Goal: Transaction & Acquisition: Purchase product/service

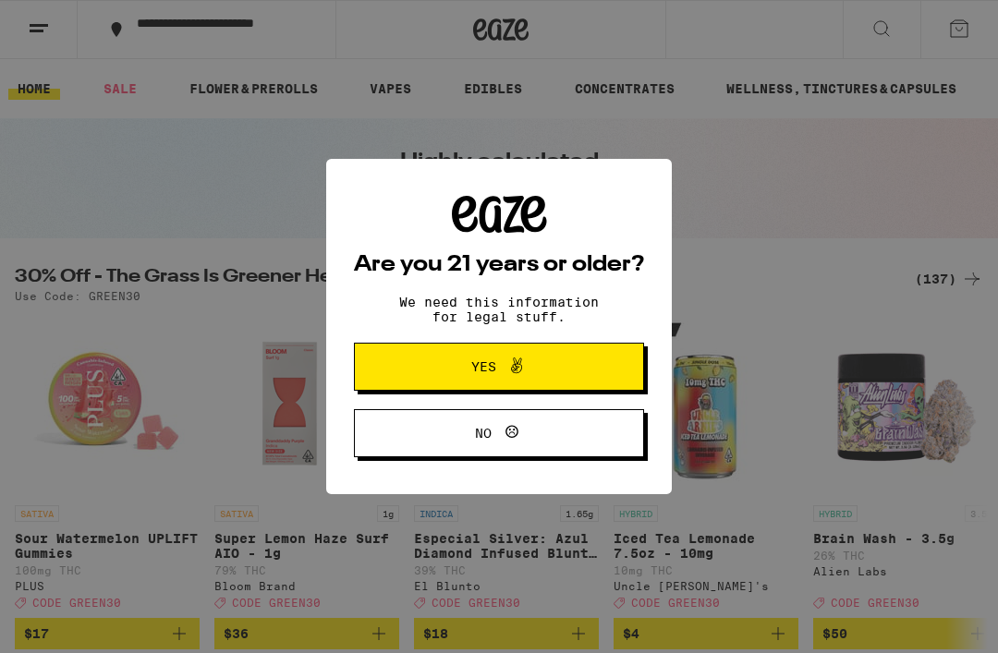
click at [515, 357] on button "Yes" at bounding box center [499, 367] width 290 height 48
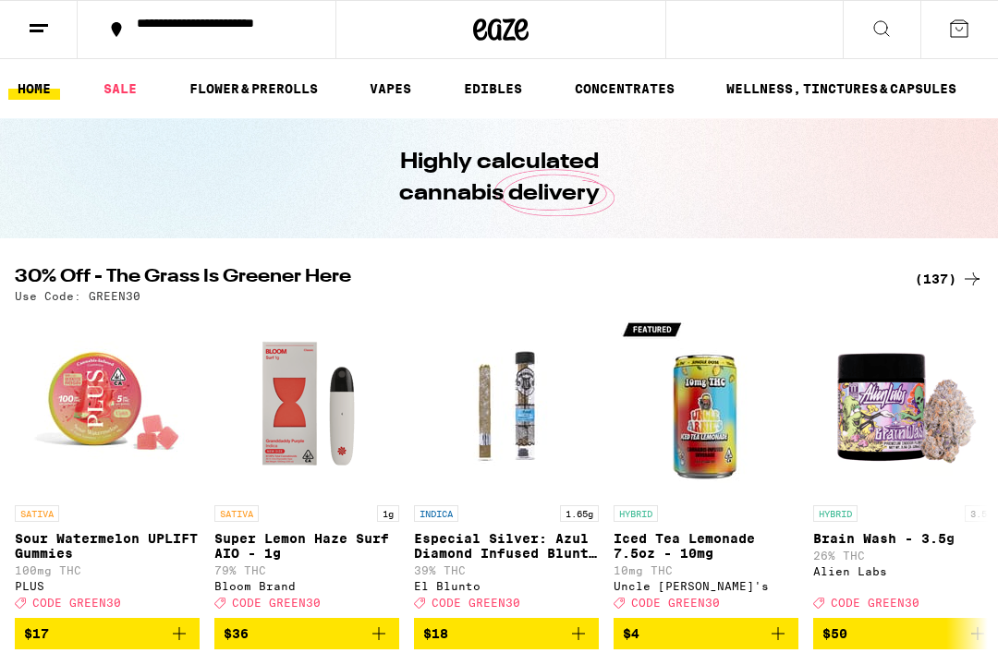
click at [179, 30] on div "**********" at bounding box center [217, 30] width 180 height 26
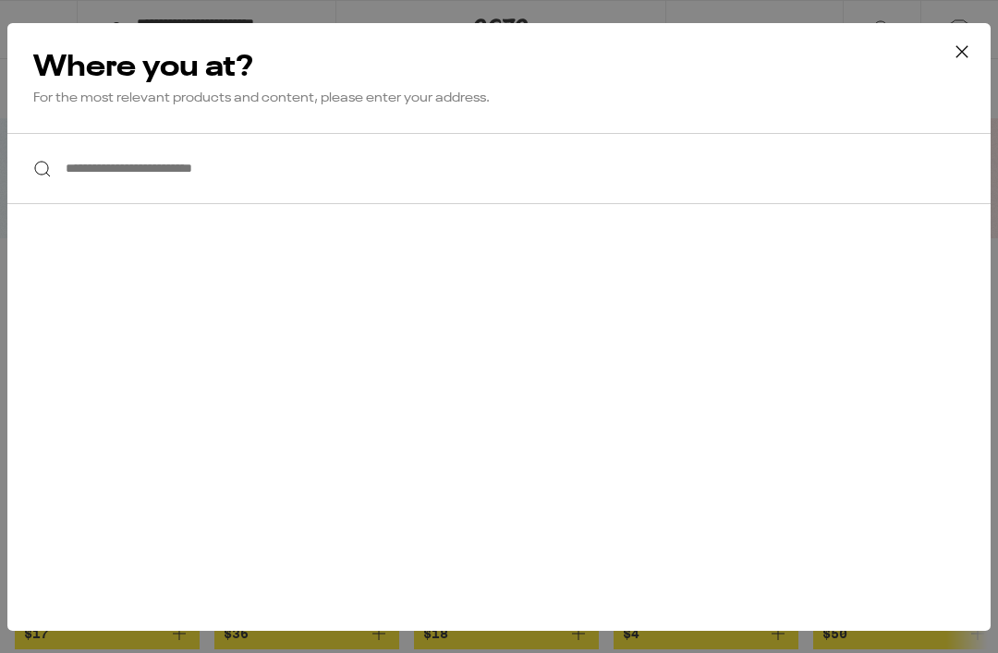
click at [66, 154] on input "**********" at bounding box center [498, 168] width 983 height 71
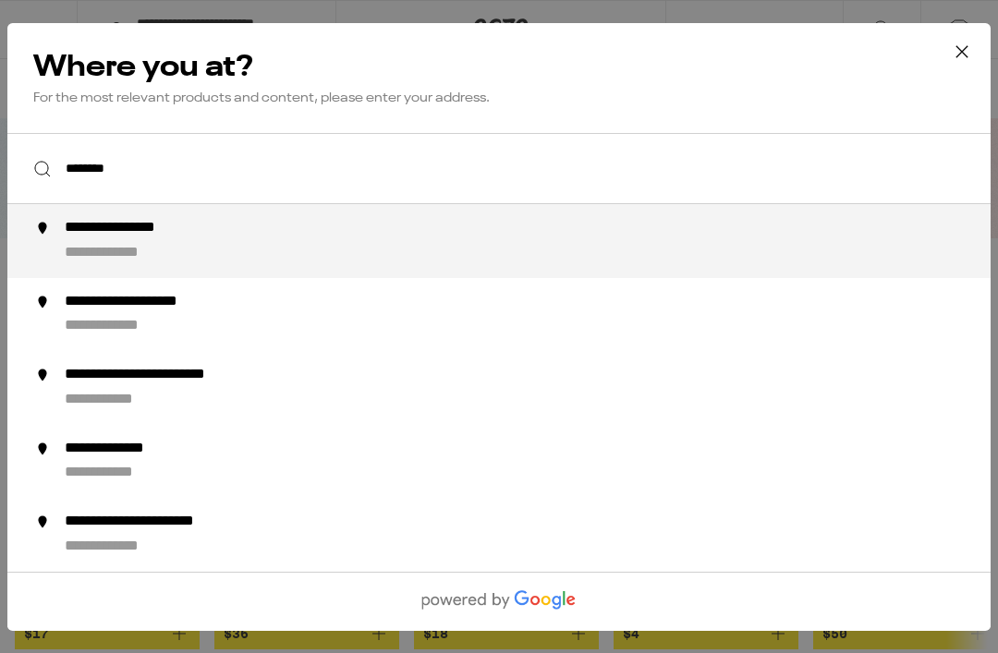
click at [139, 224] on div "**********" at bounding box center [141, 228] width 152 height 19
type input "**********"
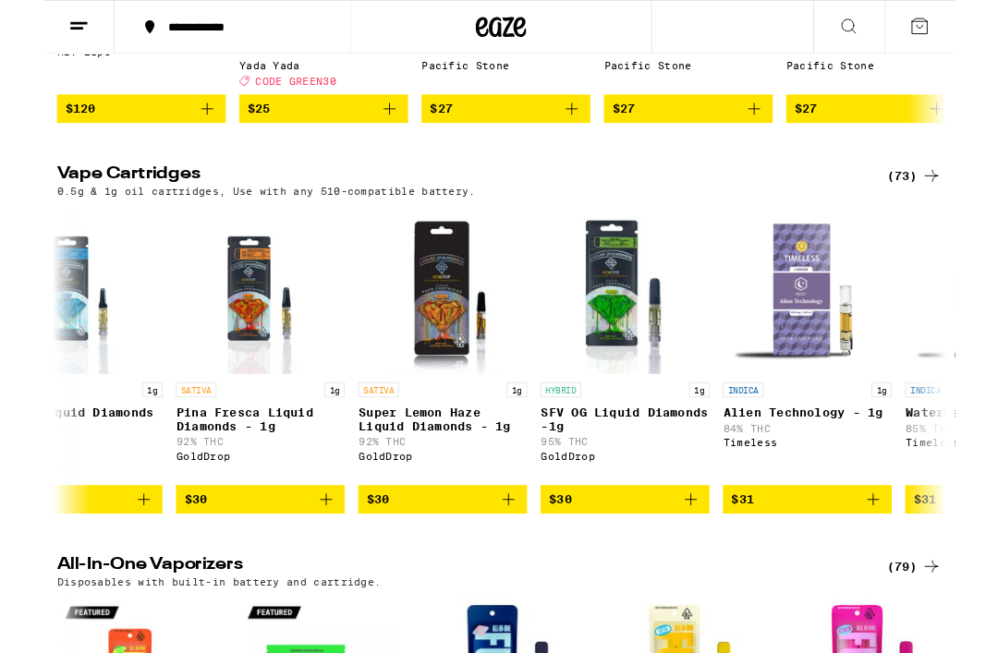
scroll to position [0, 6653]
click at [401, 563] on button "$30" at bounding box center [437, 546] width 185 height 31
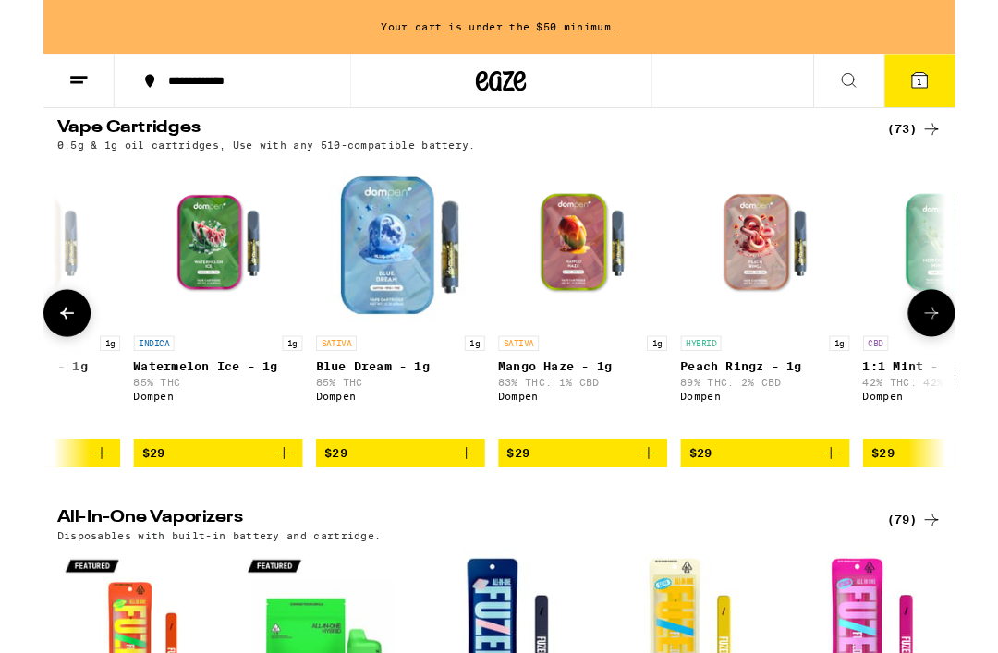
scroll to position [0, 4303]
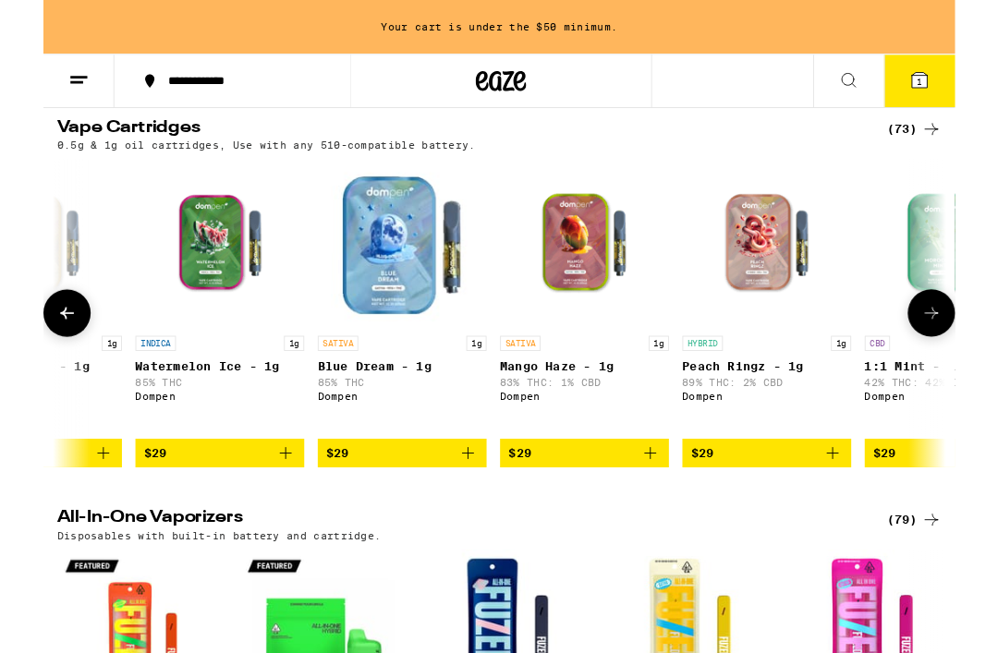
click at [454, 507] on icon "Add to bag" at bounding box center [465, 496] width 22 height 22
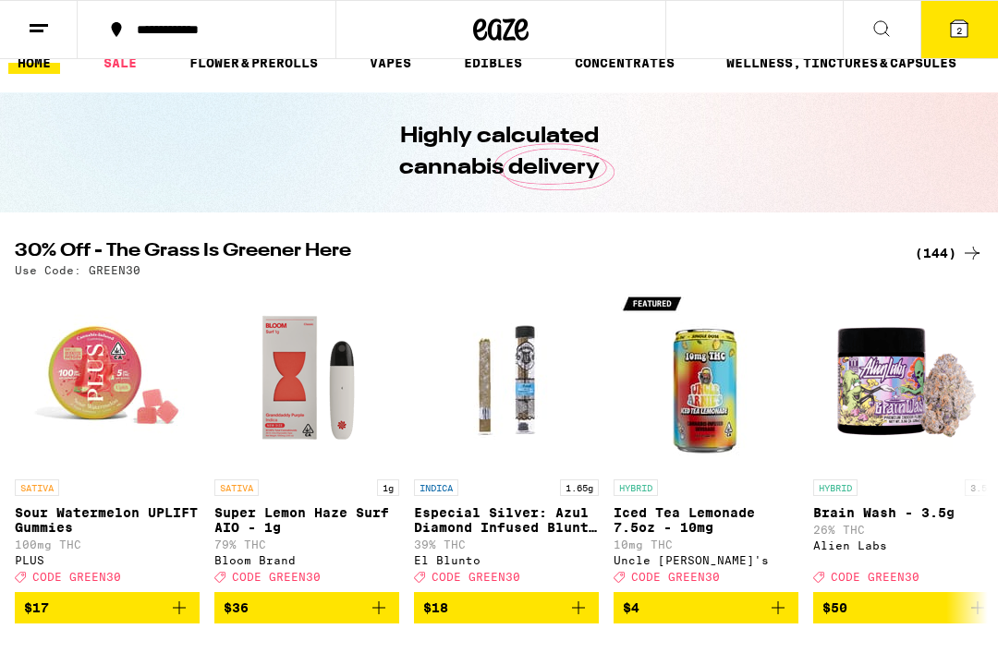
scroll to position [0, 0]
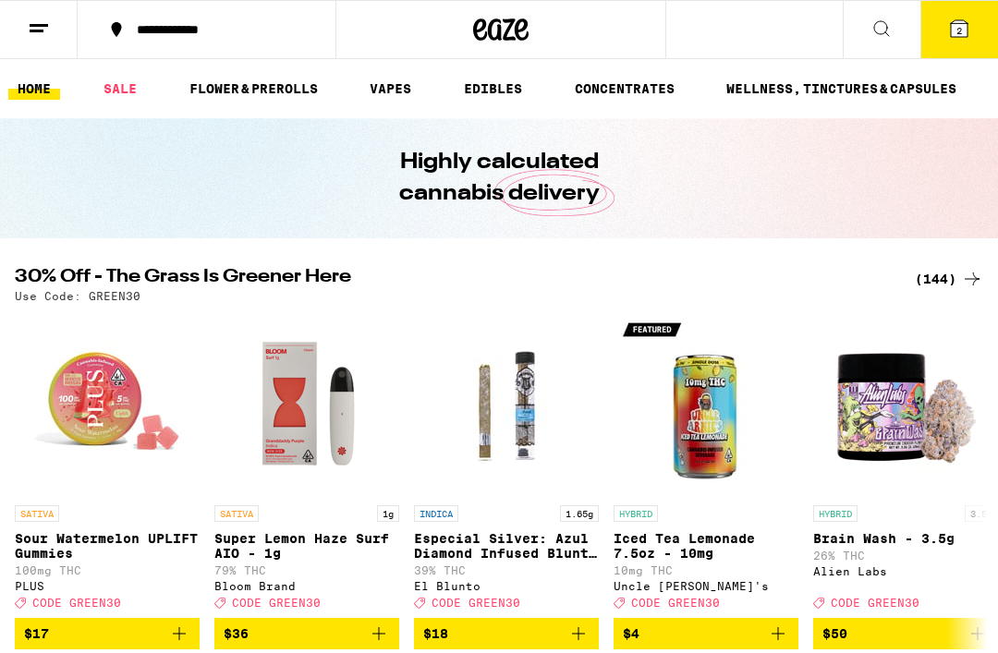
click at [262, 85] on link "FLOWER & PREROLLS" at bounding box center [253, 89] width 147 height 22
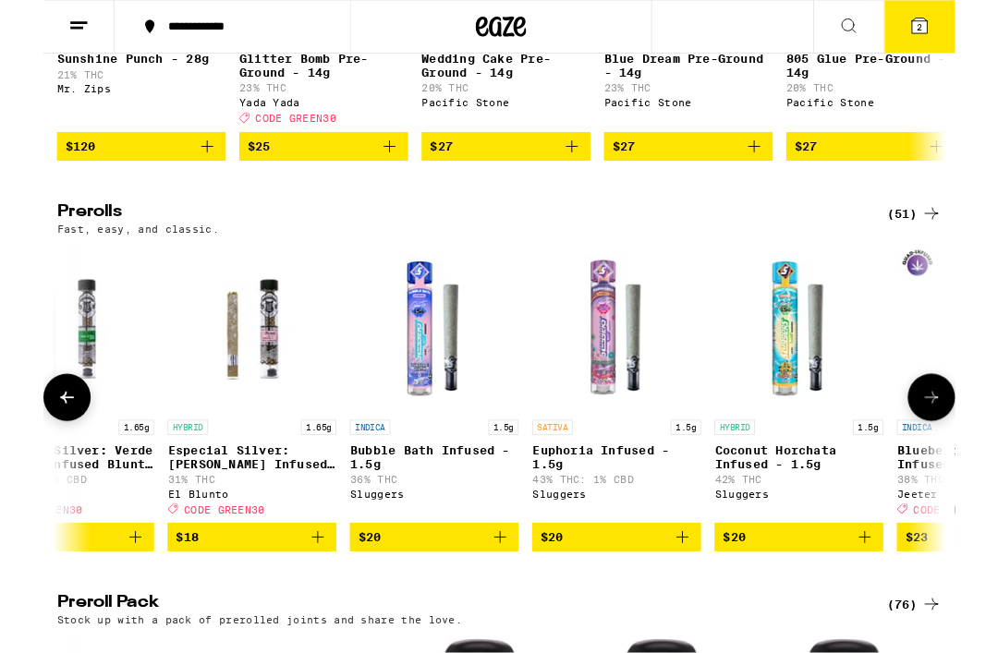
scroll to position [877, 0]
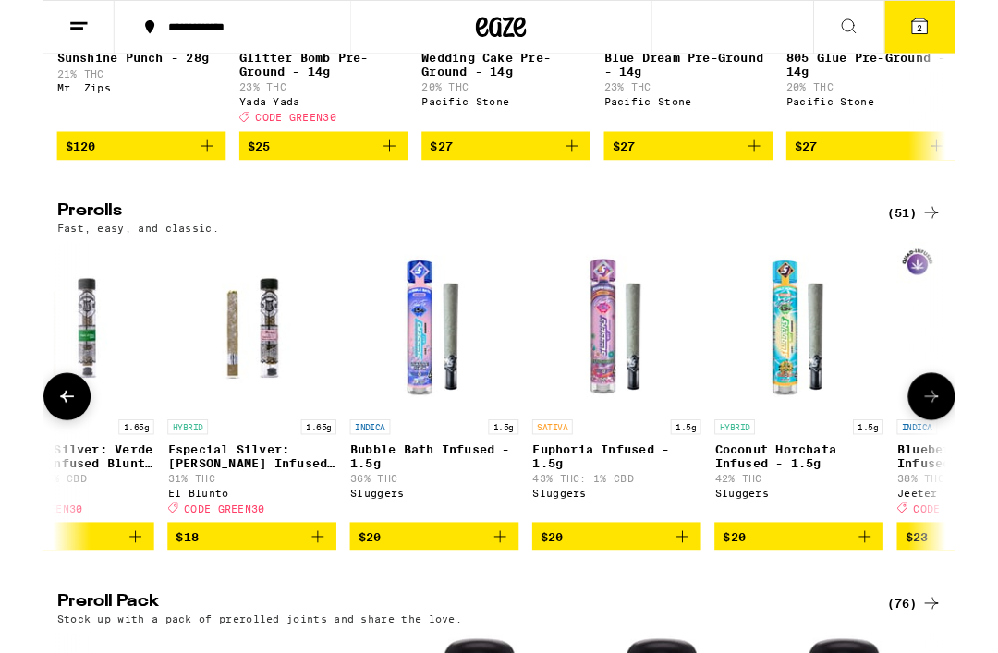
click at [566, 517] on div "SATIVA 1.5g Euphoria Infused - 1.5g 43% THC: 1% CBD Sluggers" at bounding box center [627, 510] width 185 height 103
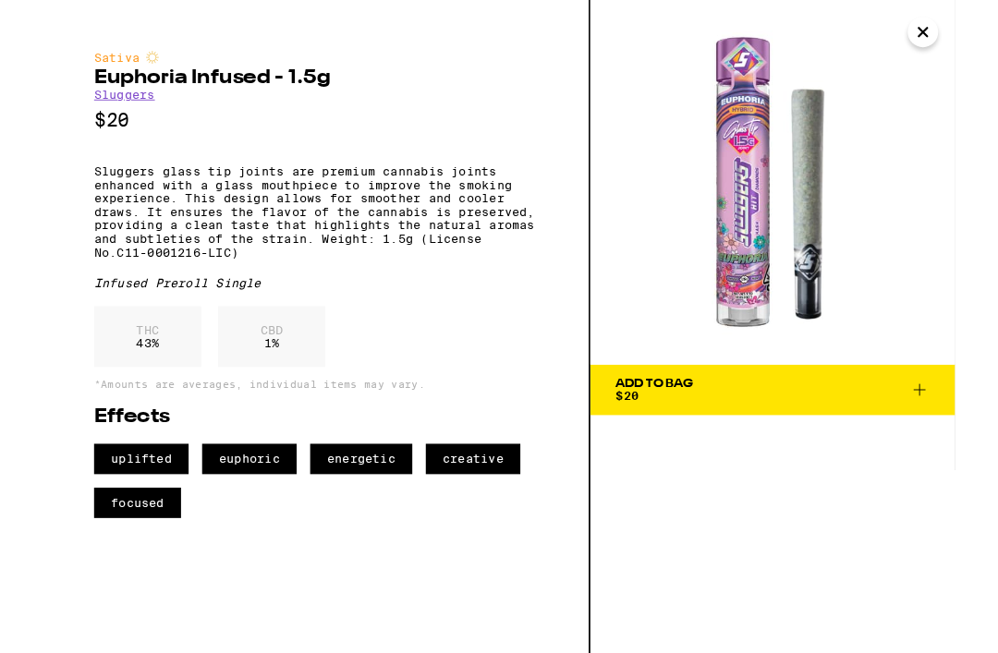
click at [962, 22] on icon "Close" at bounding box center [962, 35] width 22 height 28
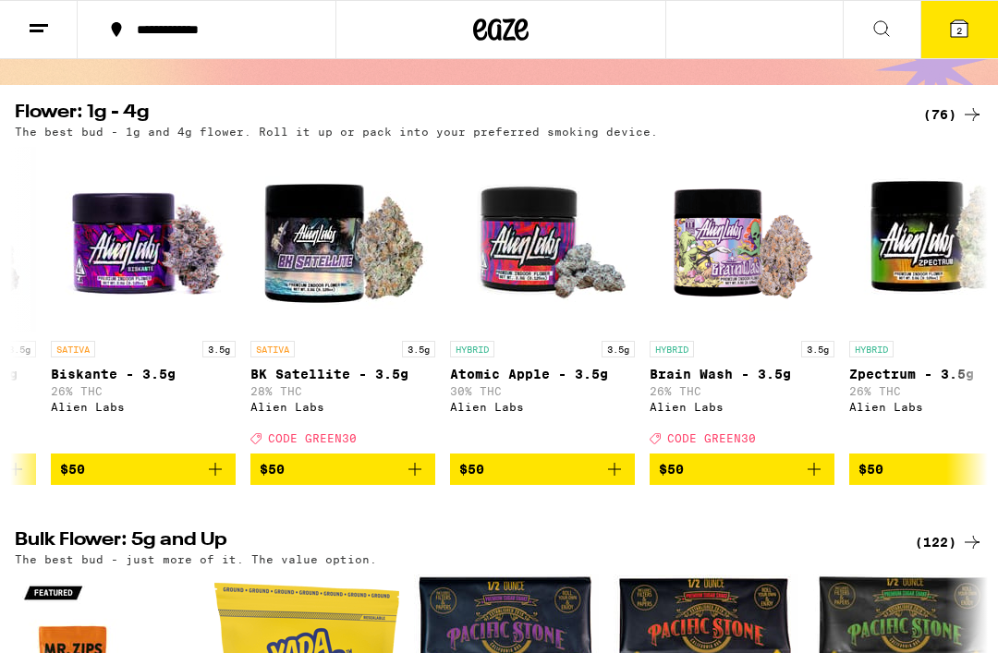
scroll to position [0, 9541]
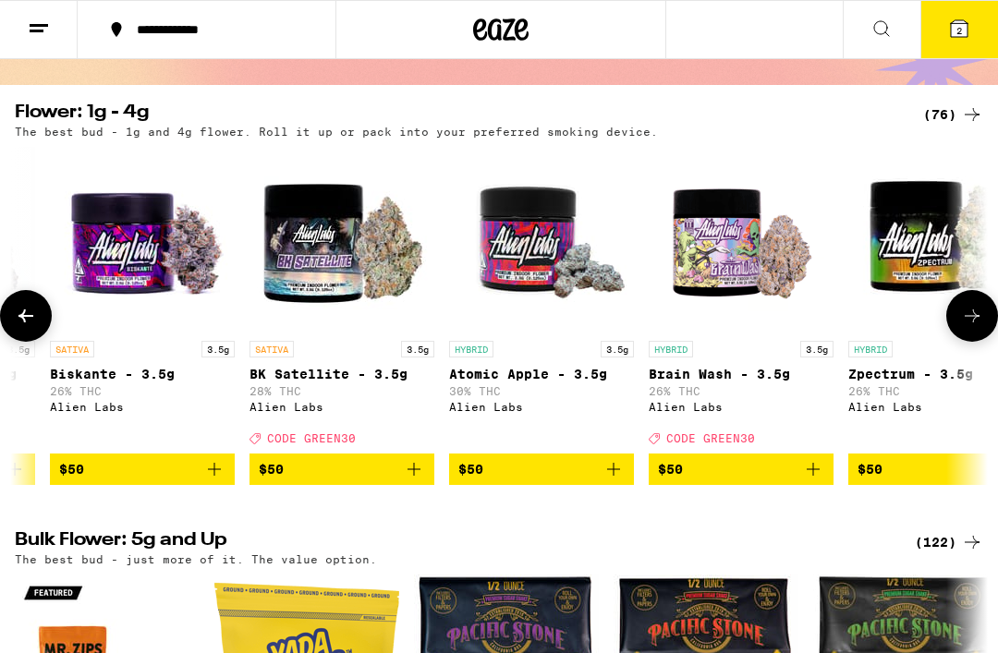
click at [305, 250] on img "Open page for BK Satellite - 3.5g from Alien Labs" at bounding box center [341, 239] width 185 height 185
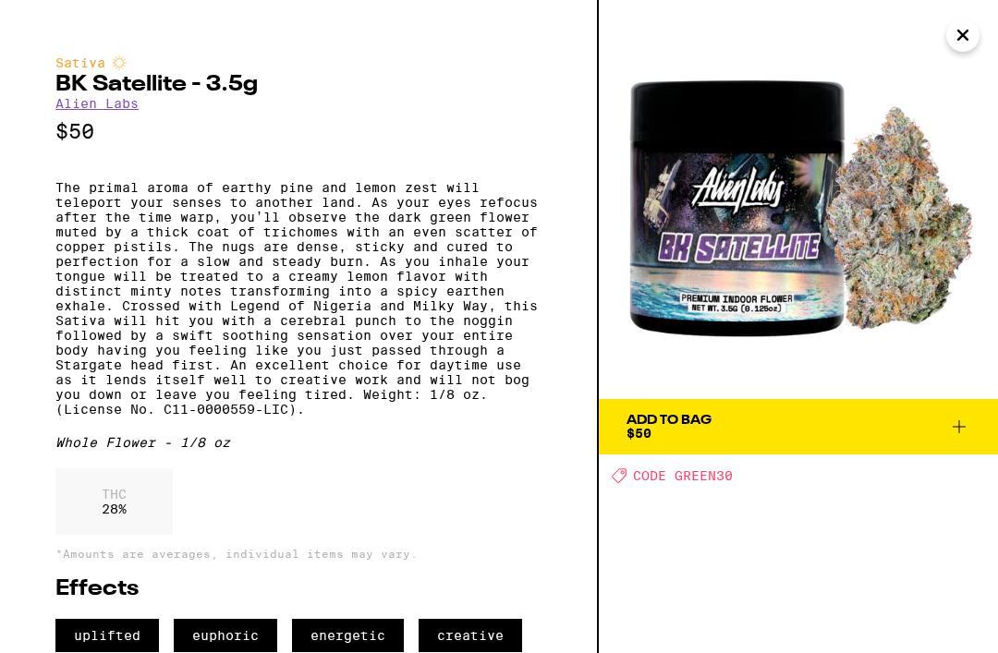
scroll to position [1, 0]
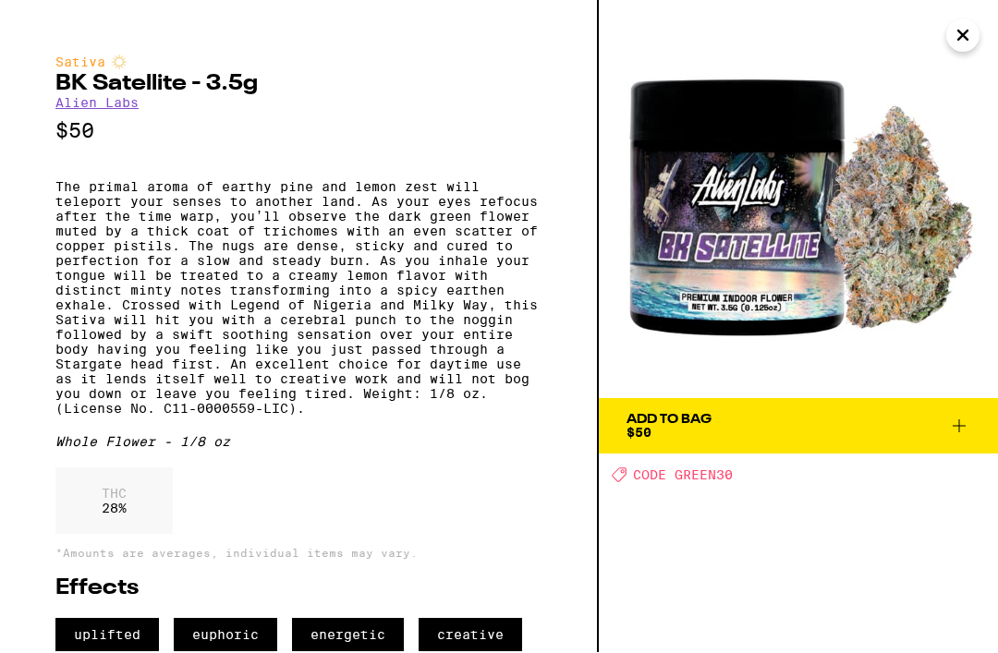
click at [959, 33] on icon "Close" at bounding box center [962, 35] width 22 height 28
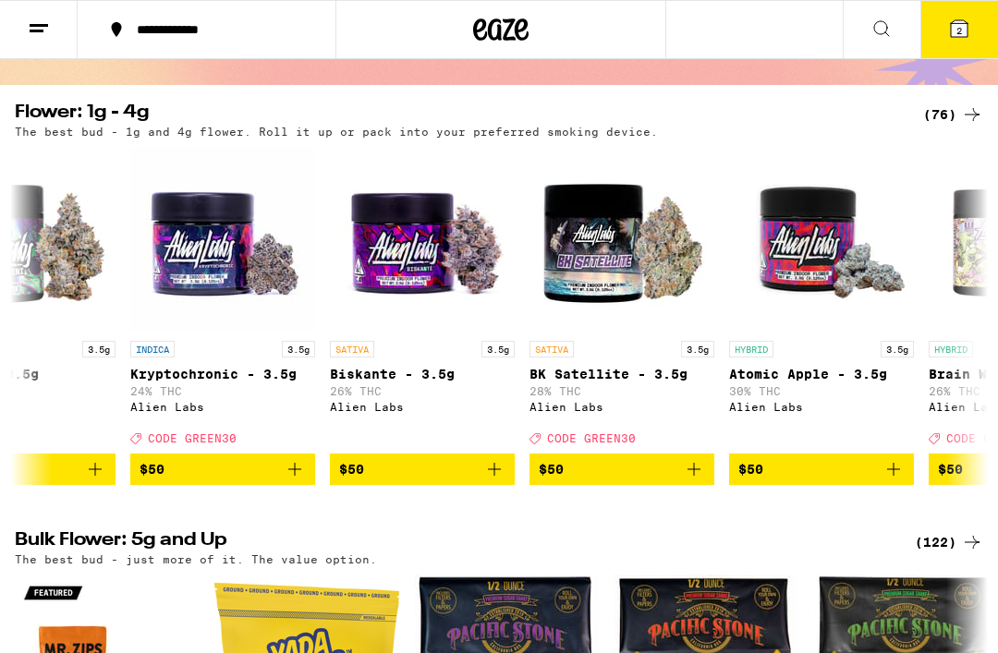
scroll to position [0, 9263]
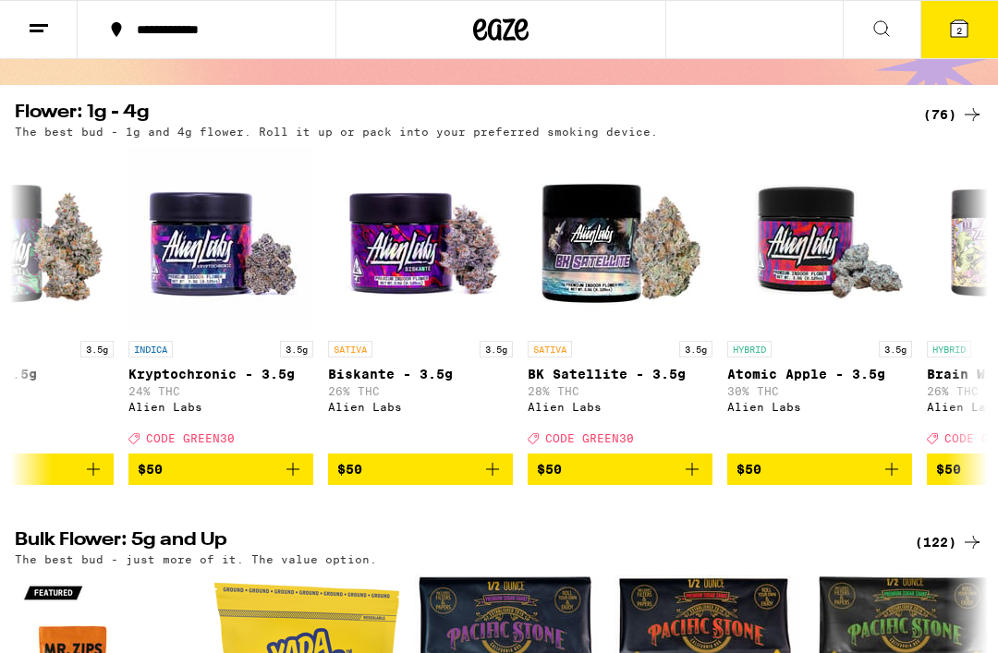
click at [698, 480] on icon "Add to bag" at bounding box center [692, 469] width 22 height 22
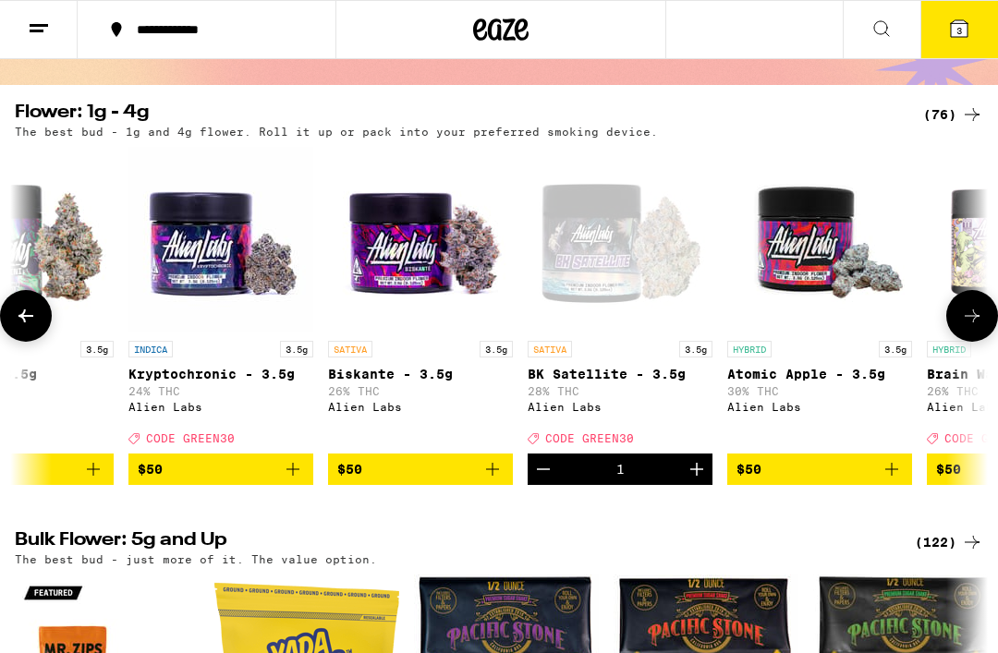
click at [959, 26] on span "3" at bounding box center [959, 30] width 6 height 11
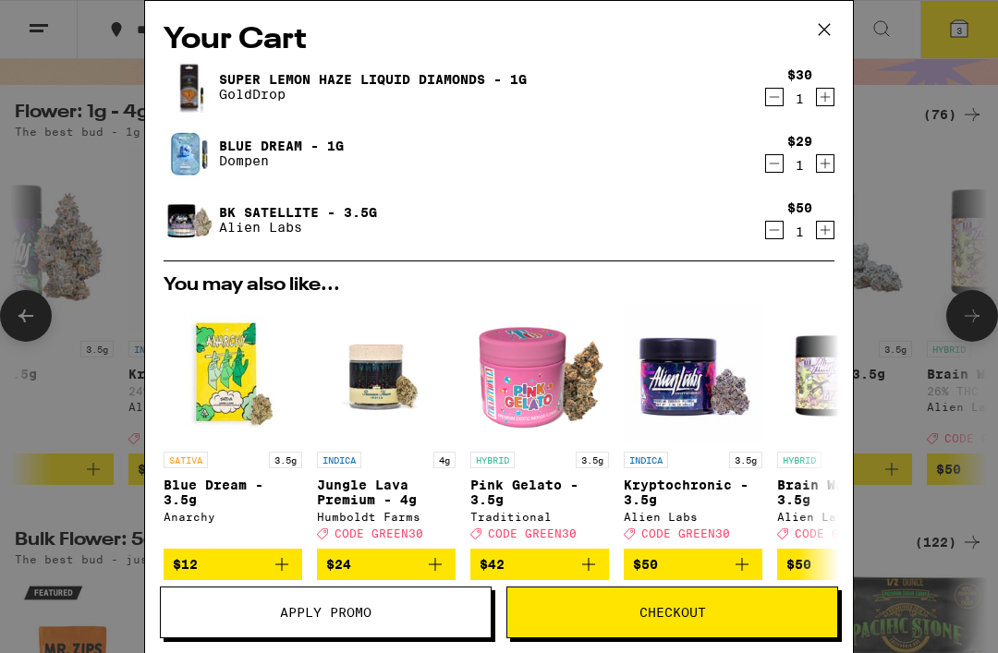
click at [311, 618] on span "Apply Promo" at bounding box center [325, 612] width 91 height 13
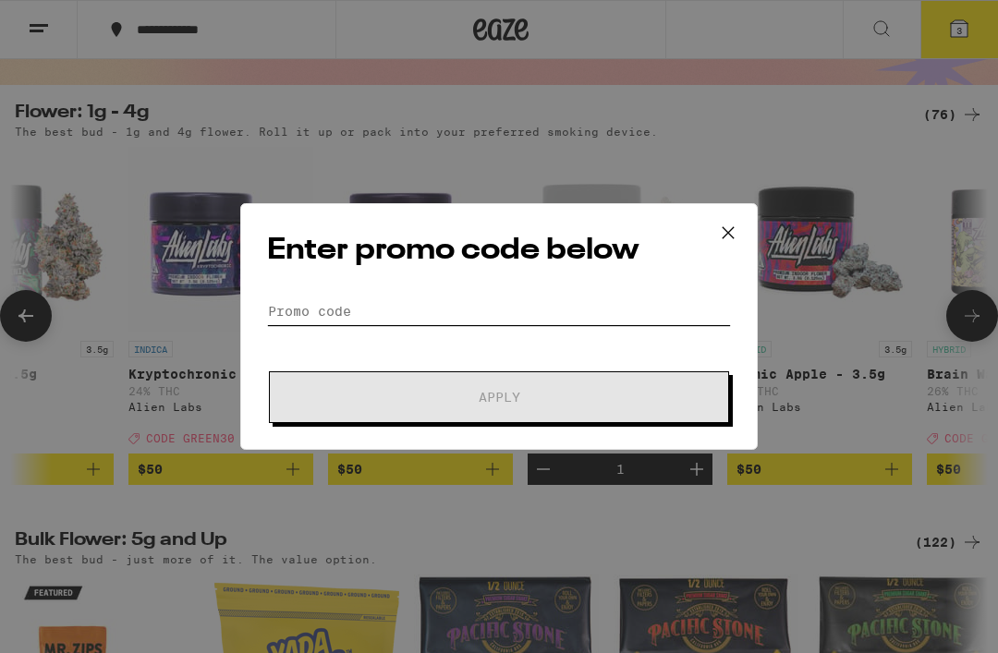
click at [308, 307] on input "Promo Code" at bounding box center [499, 311] width 464 height 28
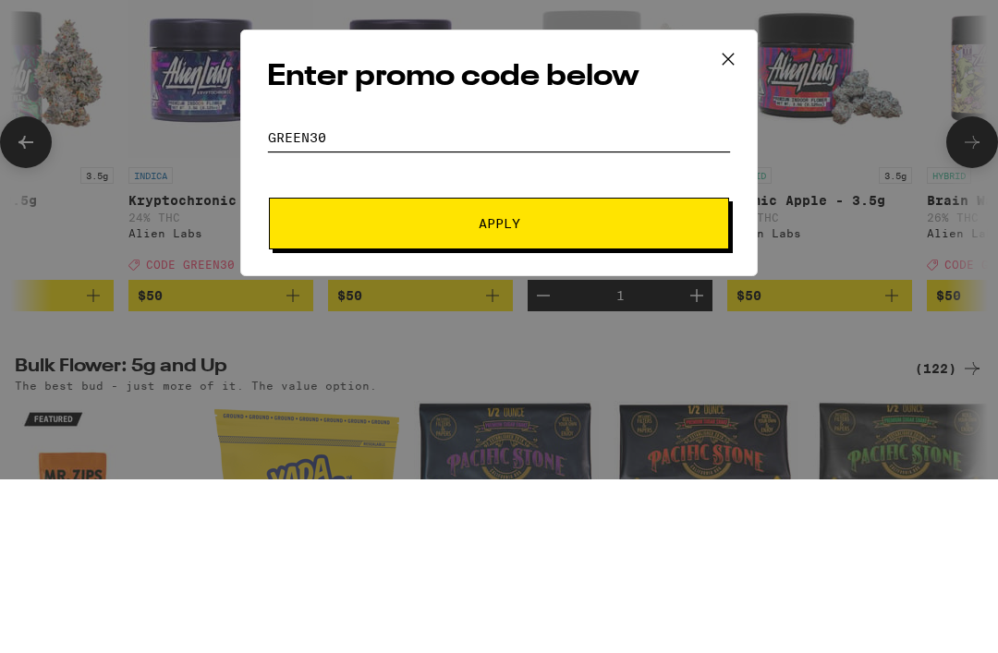
type input "GREEN30"
click at [526, 391] on span "Apply" at bounding box center [499, 397] width 333 height 13
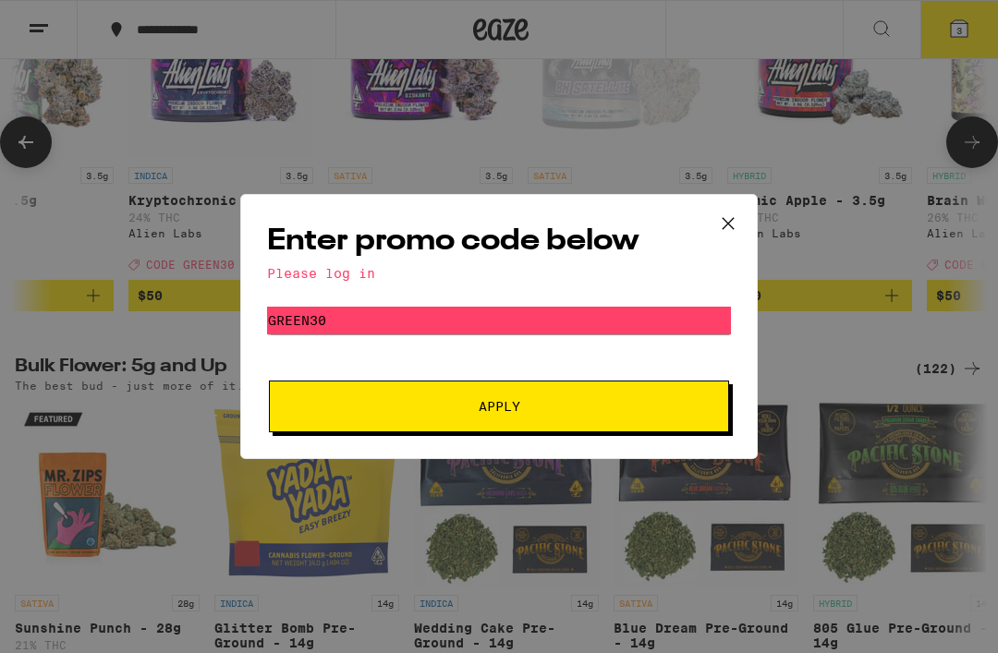
click at [371, 272] on div "Please log in" at bounding box center [499, 273] width 464 height 15
click at [556, 405] on span "Apply" at bounding box center [499, 406] width 333 height 13
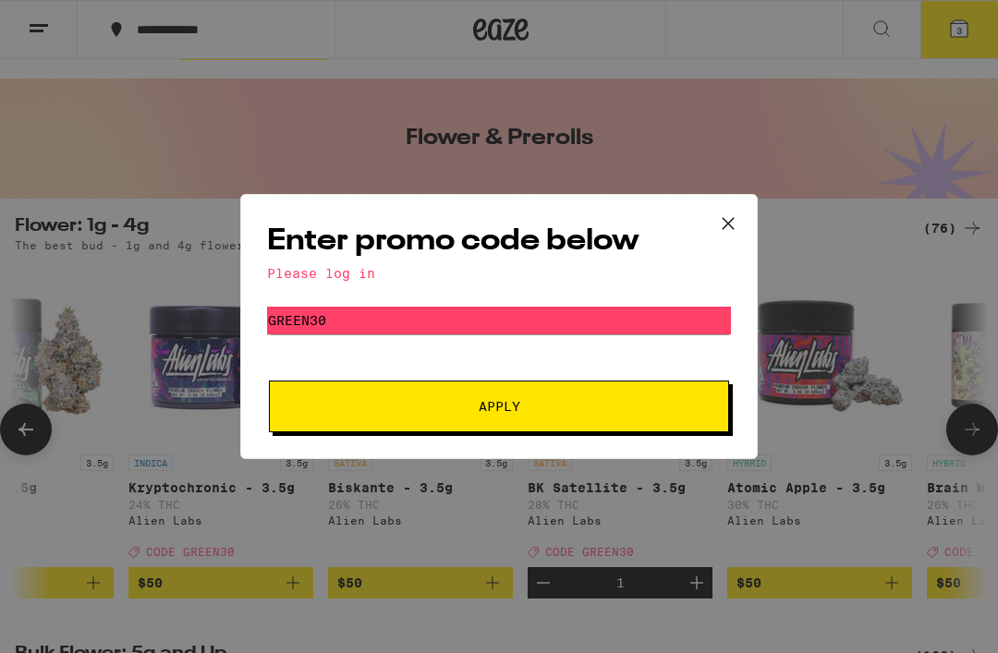
scroll to position [0, 0]
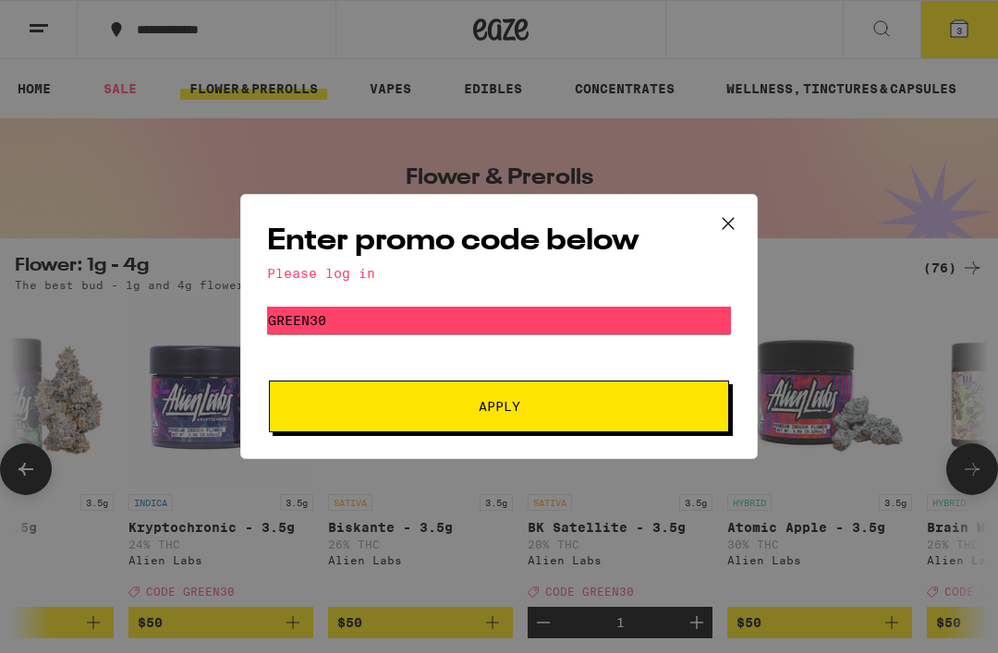
click at [741, 217] on icon at bounding box center [728, 224] width 28 height 28
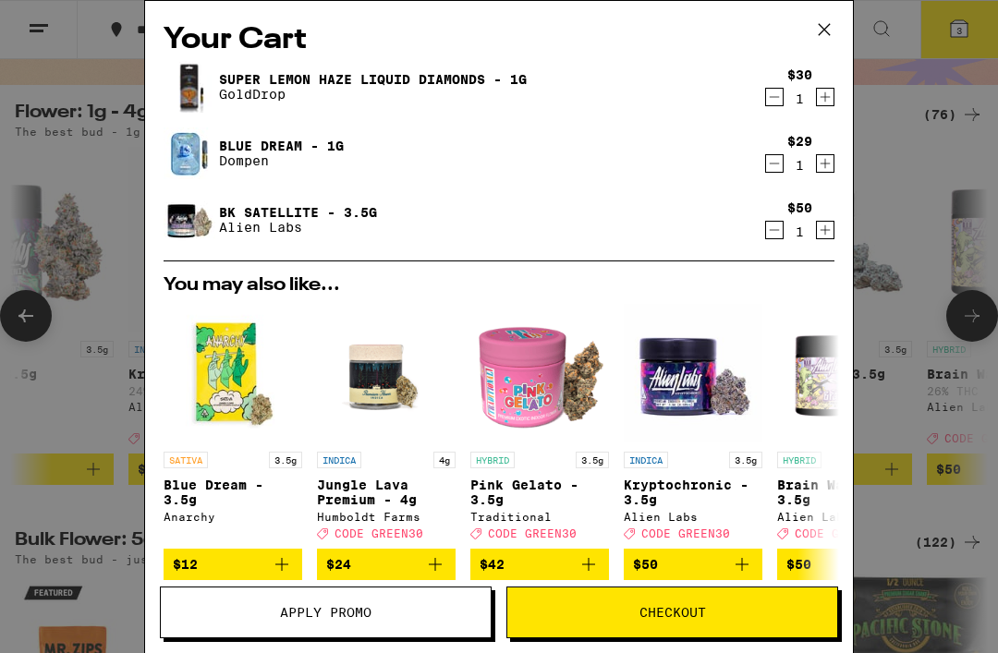
click at [829, 18] on icon at bounding box center [824, 30] width 28 height 28
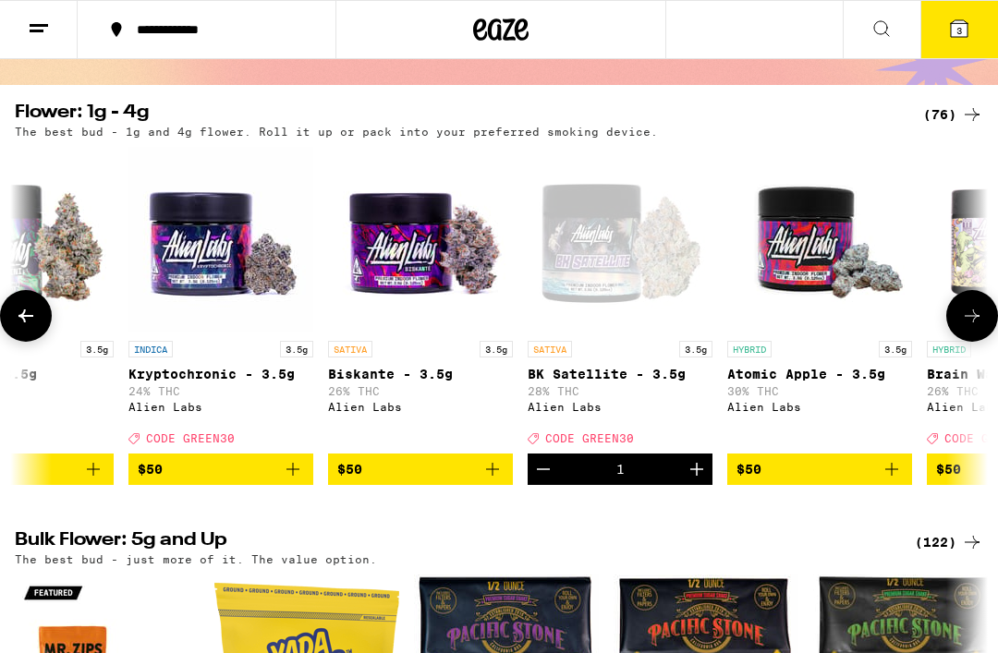
click at [52, 28] on button at bounding box center [39, 30] width 78 height 58
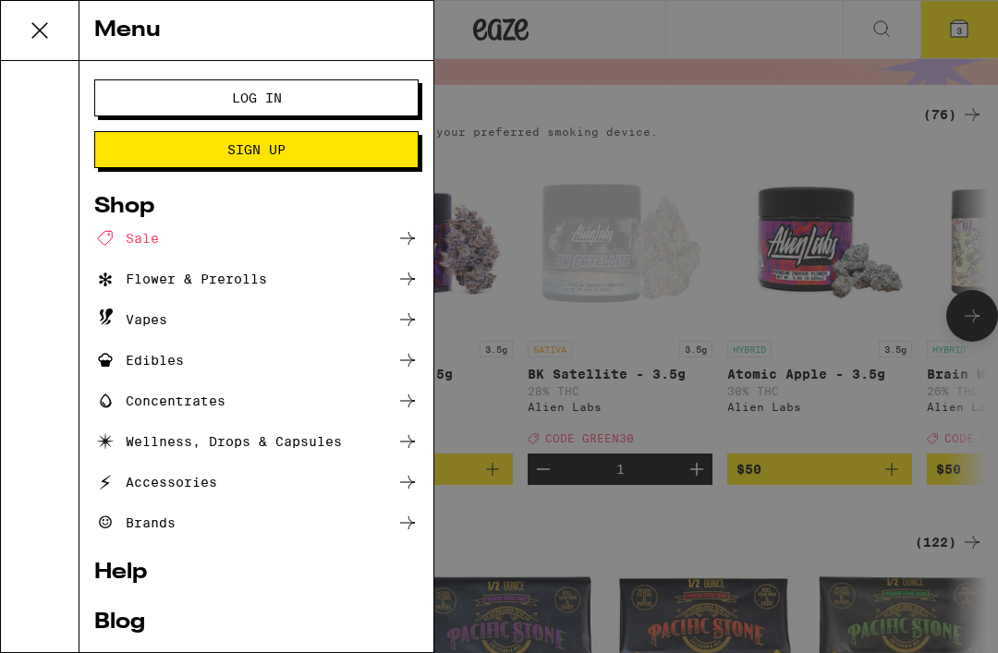
click at [248, 94] on span "Log In" at bounding box center [257, 97] width 50 height 13
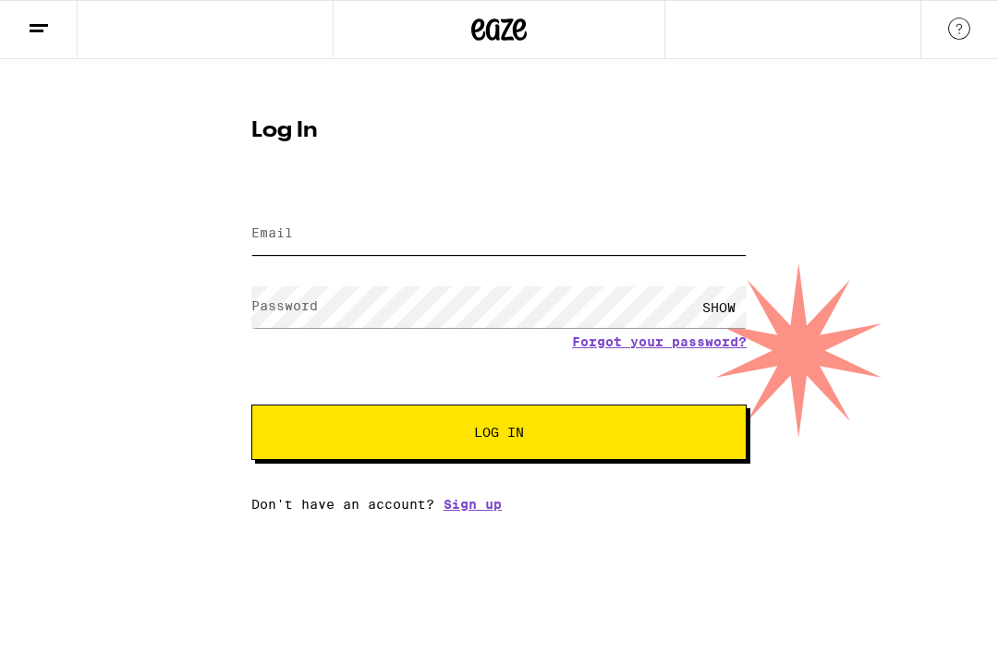
click at [385, 234] on input "Email" at bounding box center [498, 234] width 495 height 42
type input "[PERSON_NAME][EMAIL_ADDRESS][PERSON_NAME][DOMAIN_NAME]"
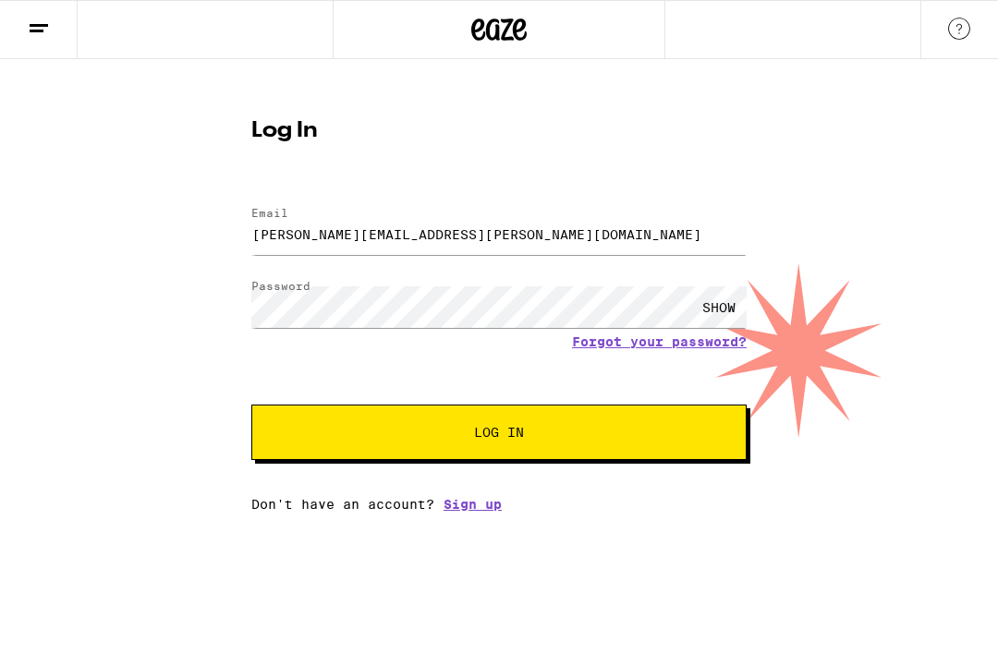
click at [499, 435] on button "Log In" at bounding box center [498, 432] width 495 height 55
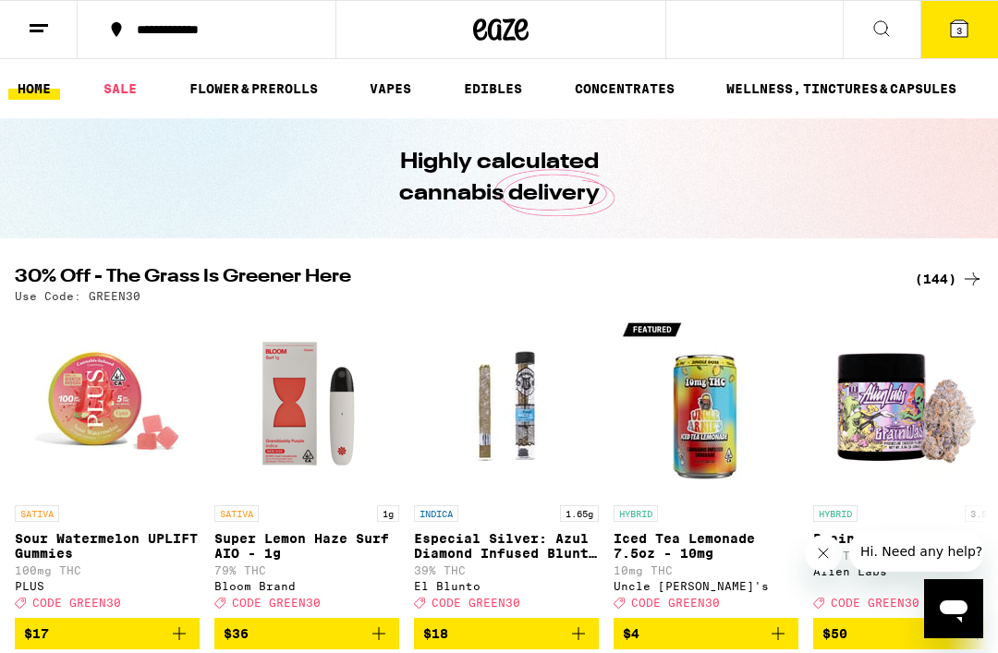
click at [963, 24] on icon at bounding box center [958, 28] width 17 height 17
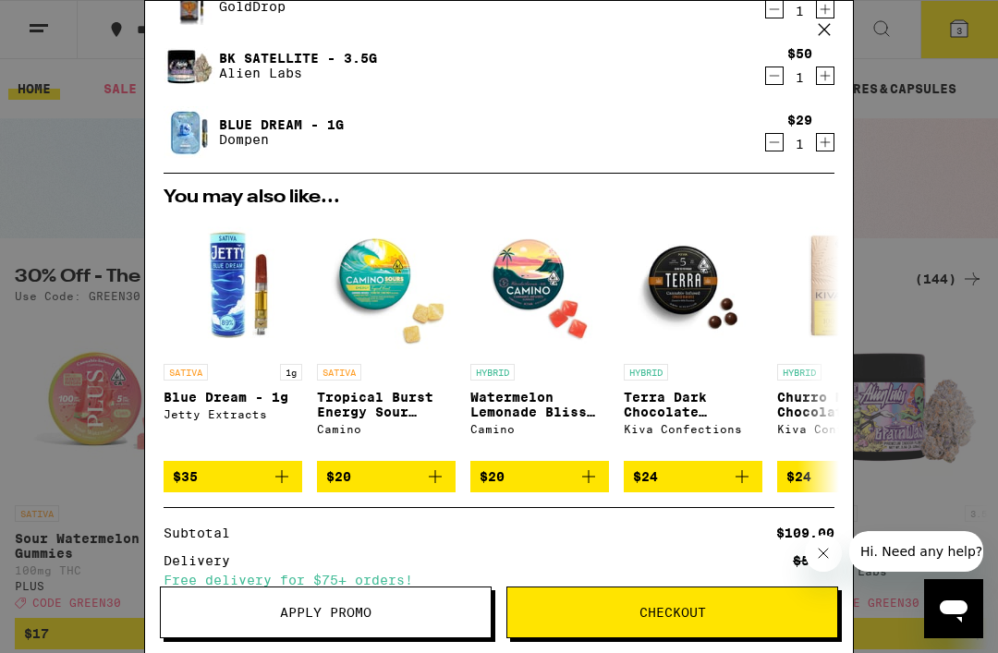
click at [775, 138] on icon "Decrement" at bounding box center [774, 142] width 17 height 22
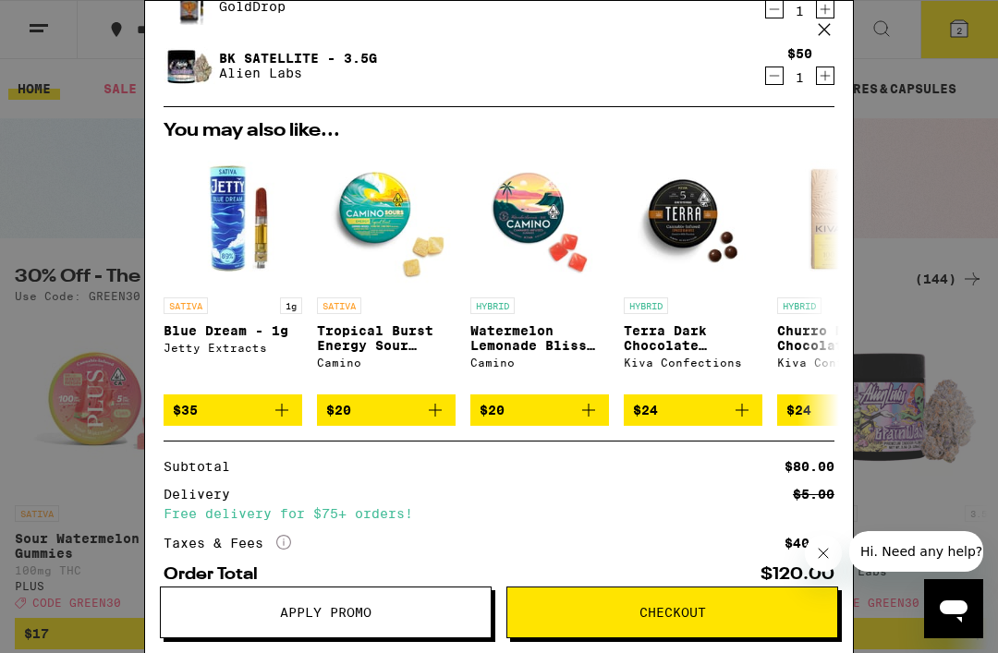
click at [284, 415] on icon "Add to bag" at bounding box center [282, 410] width 22 height 22
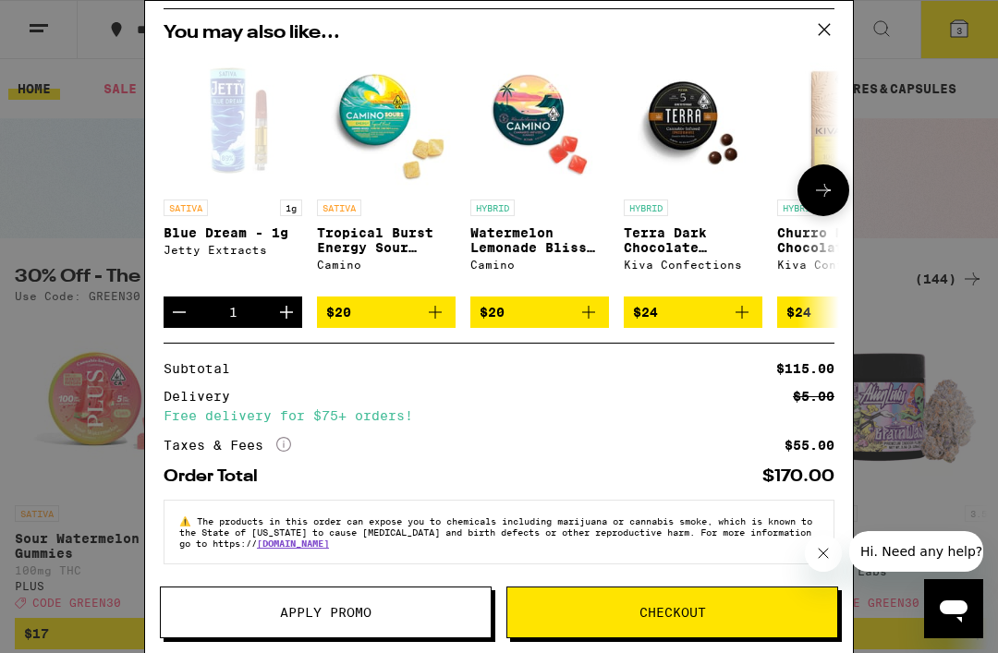
scroll to position [274, 0]
click at [832, 18] on icon at bounding box center [824, 30] width 28 height 28
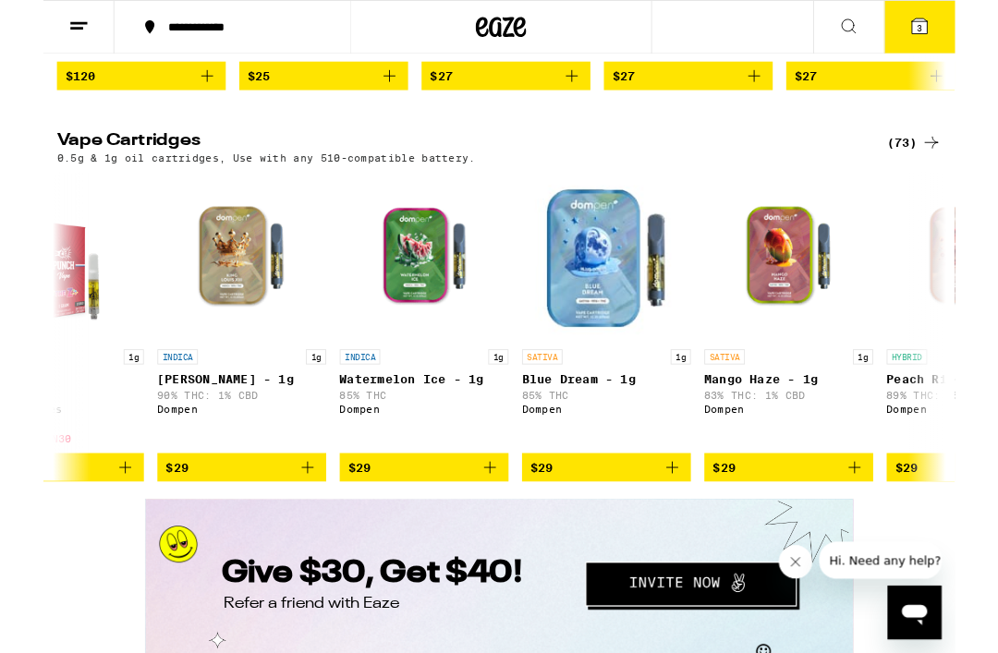
scroll to position [0, 4108]
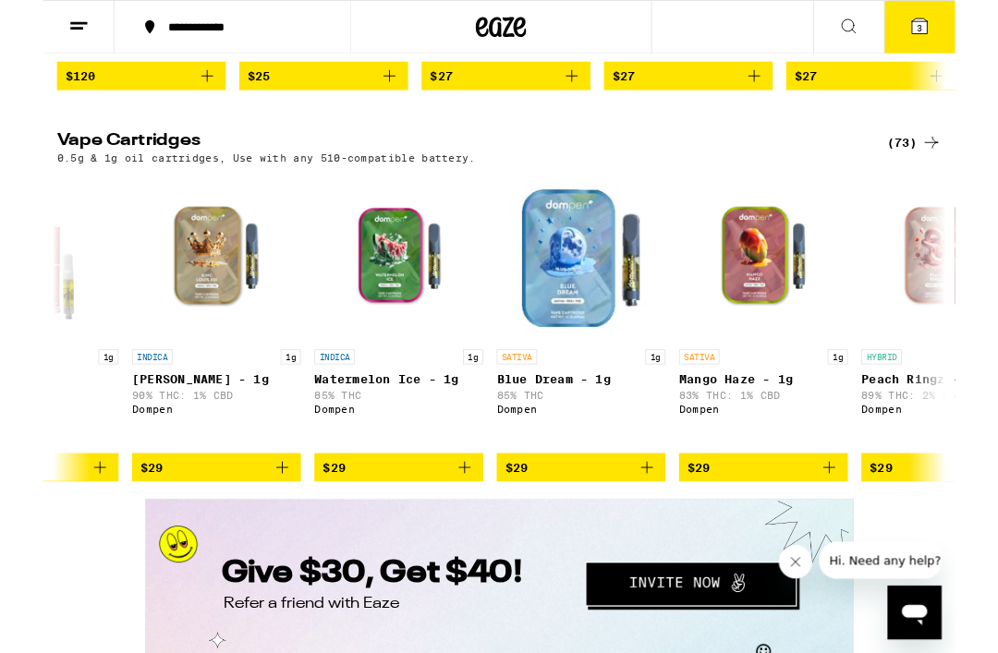
click at [667, 523] on icon "Add to bag" at bounding box center [660, 512] width 22 height 22
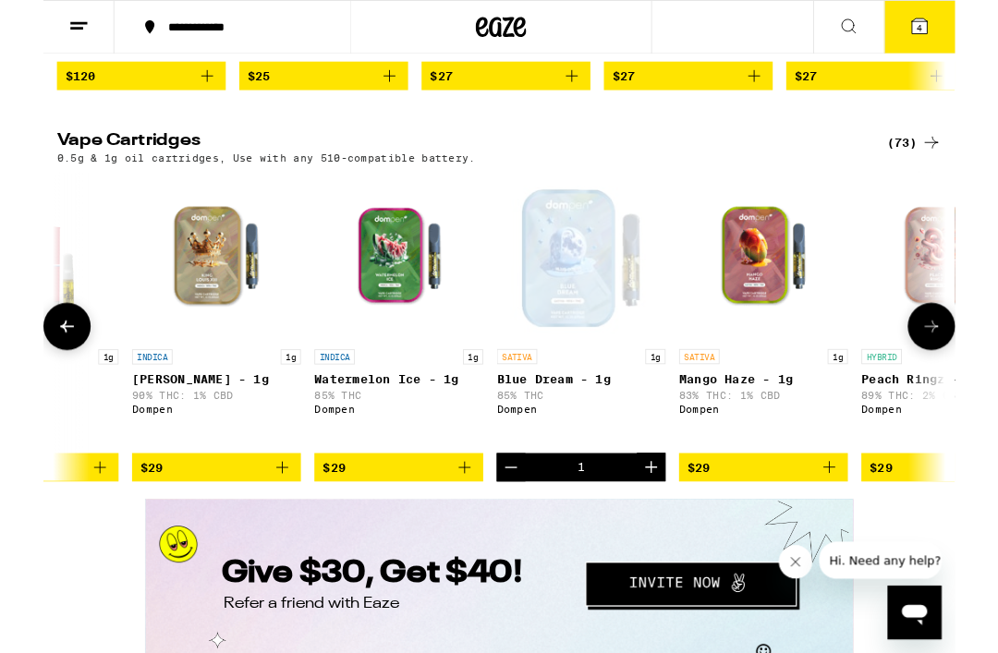
click at [963, 20] on icon at bounding box center [958, 28] width 17 height 17
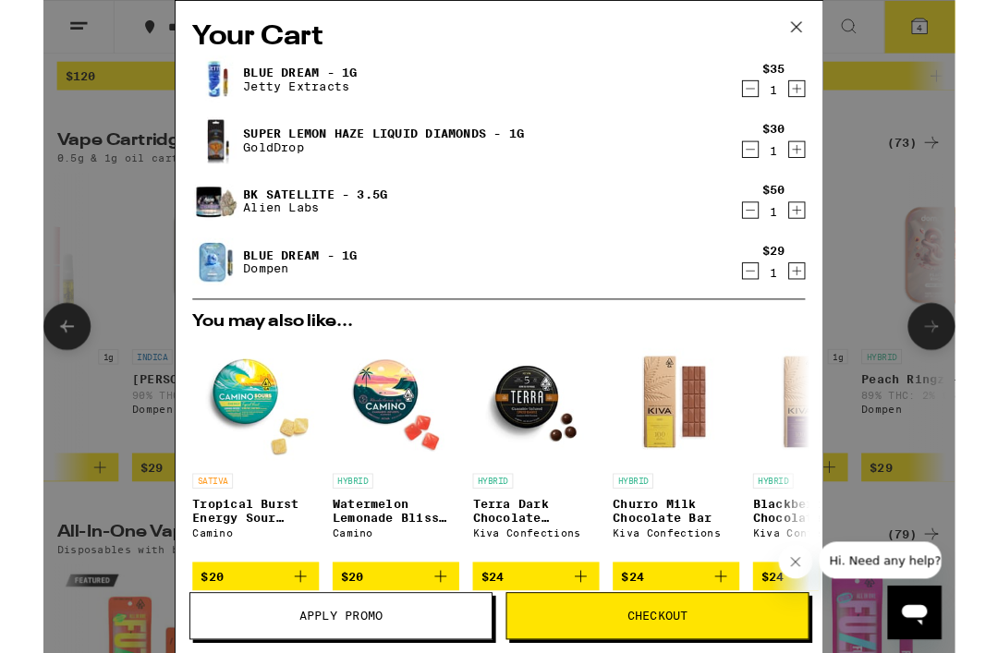
click at [776, 96] on icon "Decrement" at bounding box center [774, 97] width 17 height 22
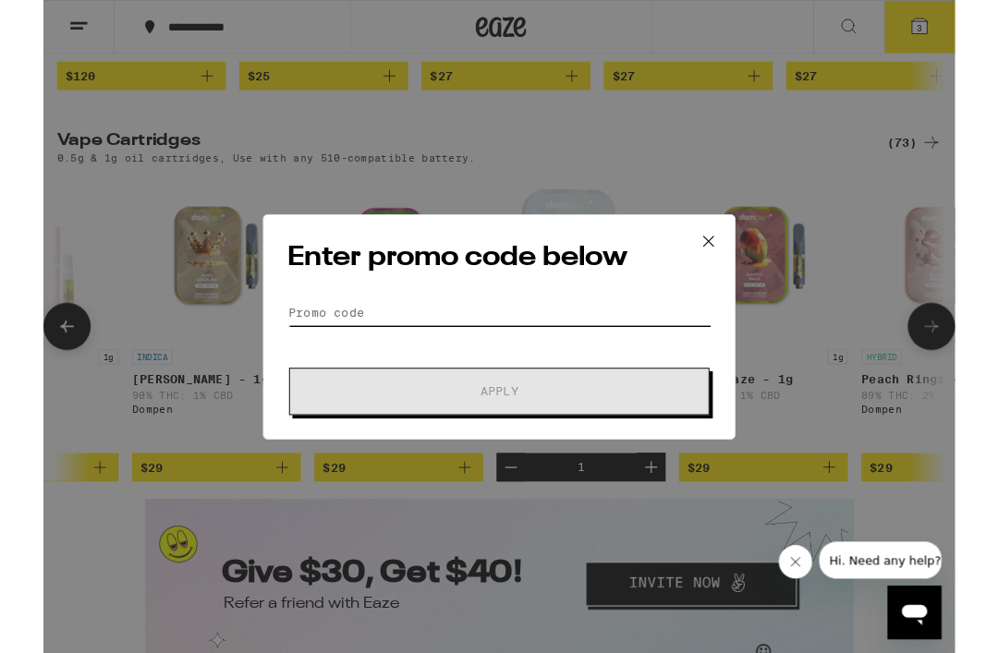
click at [308, 339] on input "Promo Code" at bounding box center [499, 343] width 464 height 28
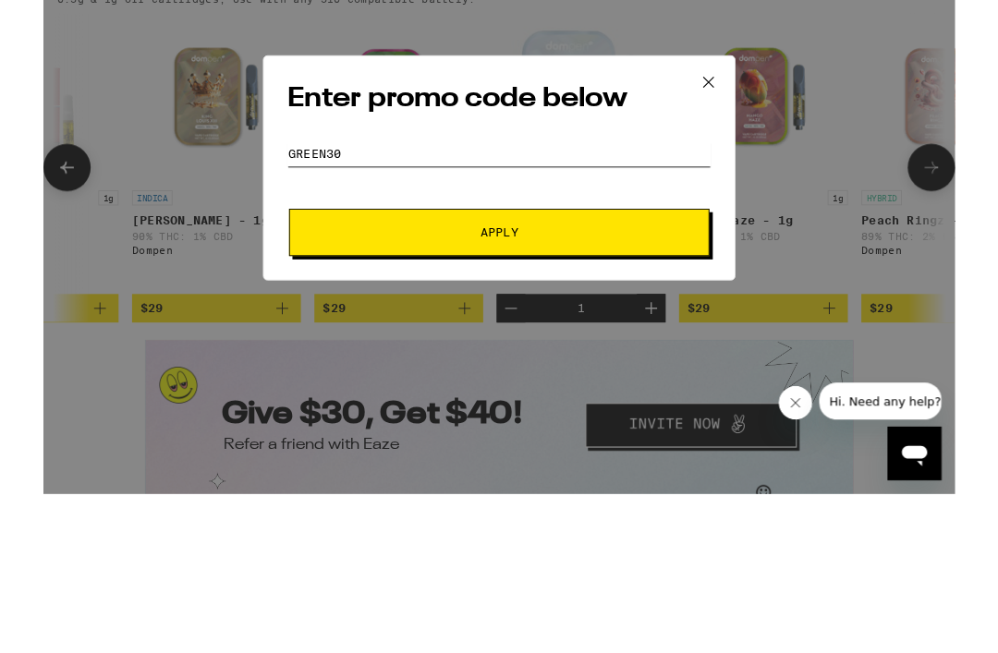
type input "GREEN30"
click at [562, 422] on span "Apply" at bounding box center [499, 428] width 333 height 13
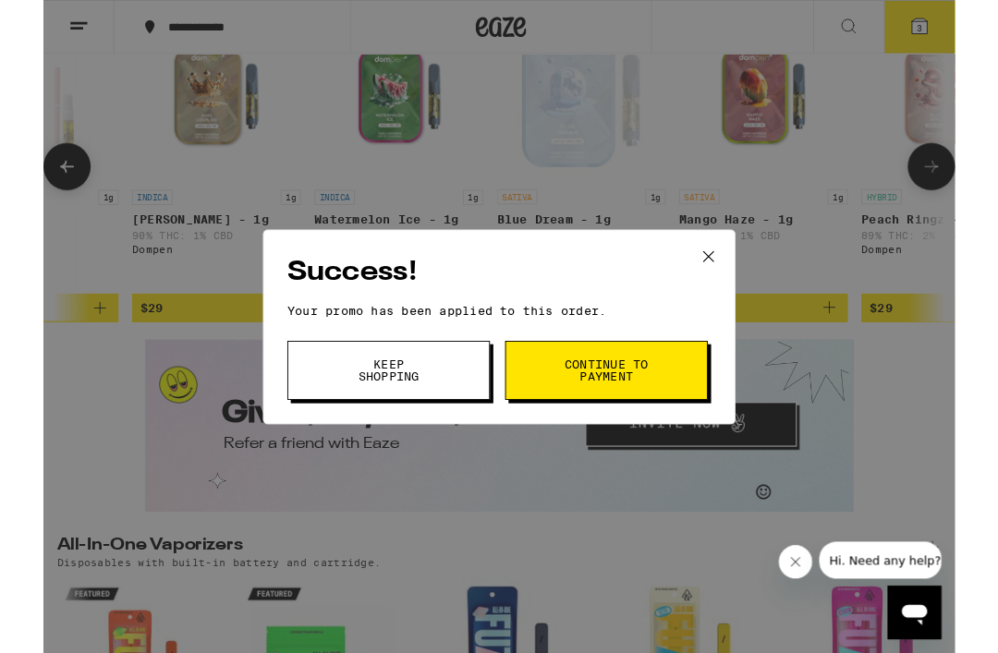
click at [645, 397] on span "Continue to payment" at bounding box center [616, 406] width 94 height 26
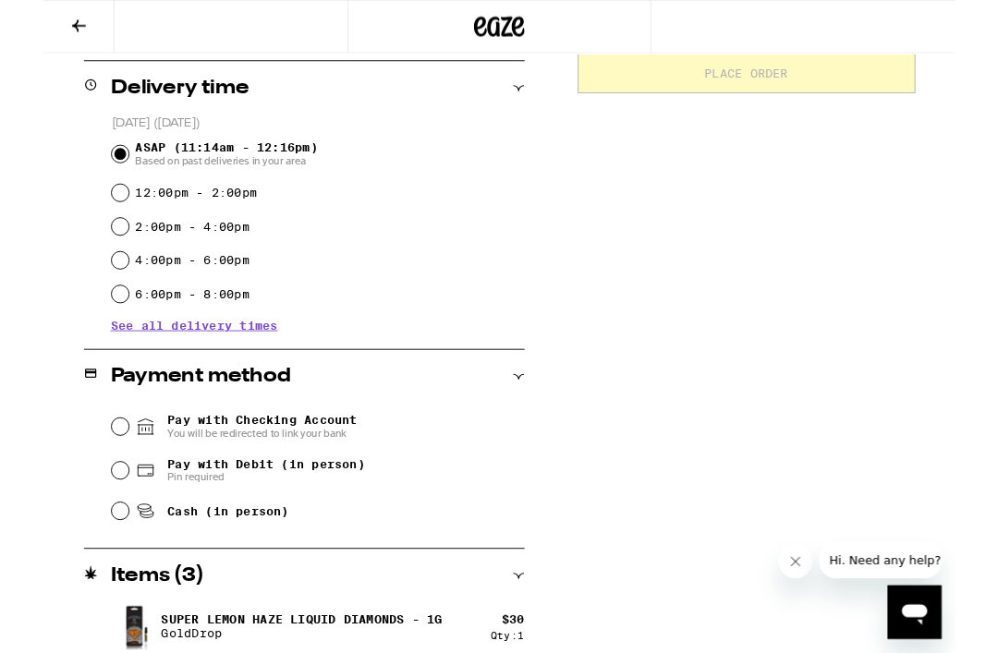
scroll to position [451, 0]
click at [82, 514] on input "Pay with Debit (in person) Pin required" at bounding box center [84, 514] width 18 height 18
radio input "true"
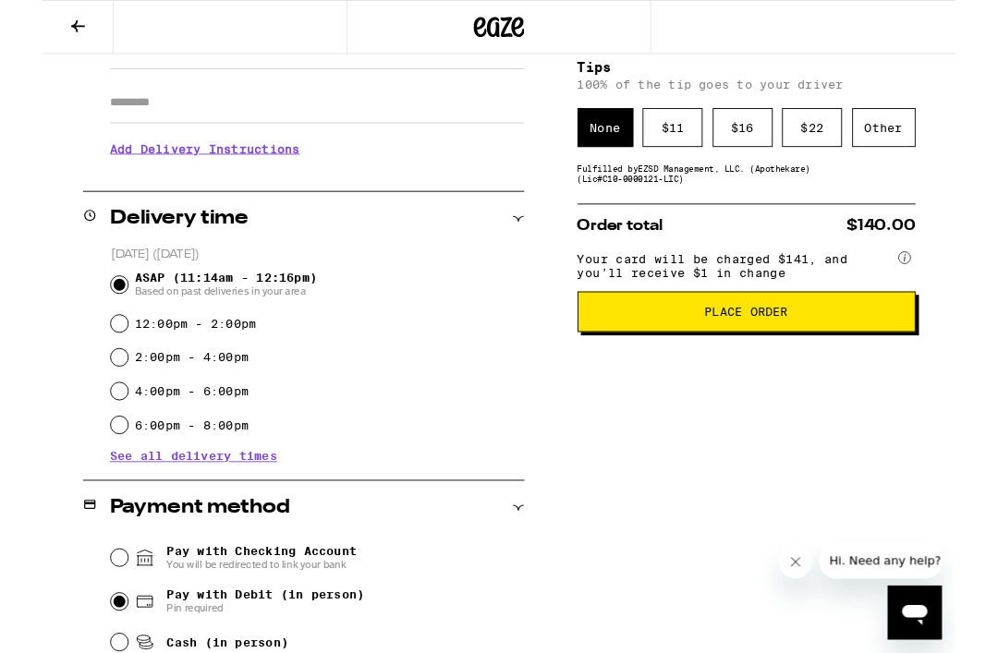
scroll to position [307, 0]
click at [799, 348] on span "Place Order" at bounding box center [768, 341] width 91 height 13
click at [690, 139] on div "$ 11" at bounding box center [689, 140] width 66 height 42
